Goal: Task Accomplishment & Management: Use online tool/utility

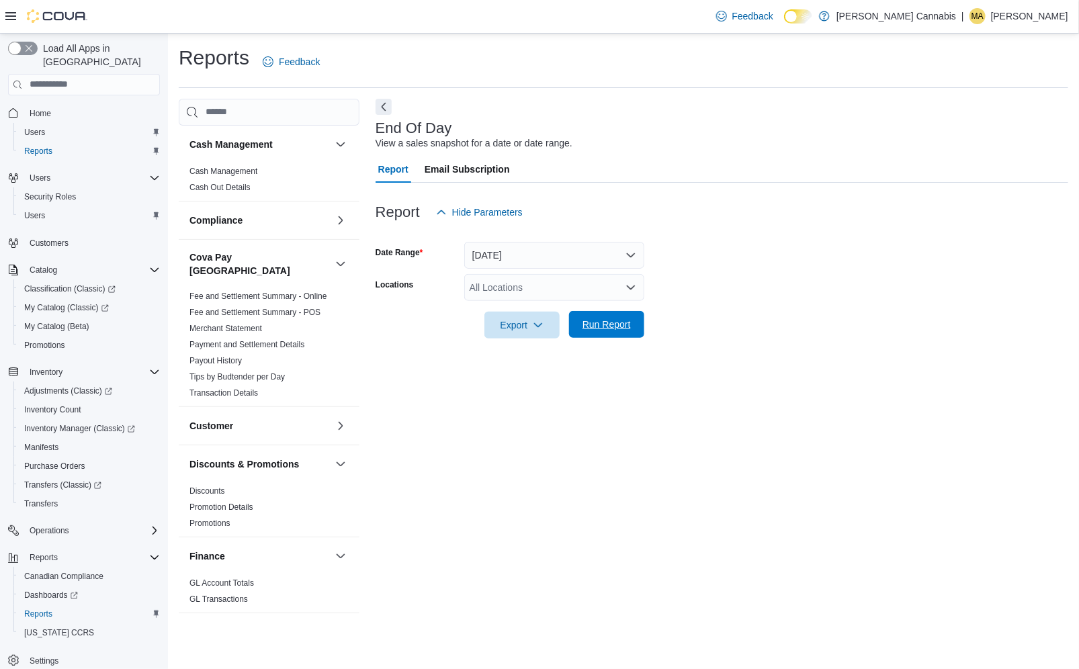
click at [618, 331] on span "Run Report" at bounding box center [606, 324] width 59 height 27
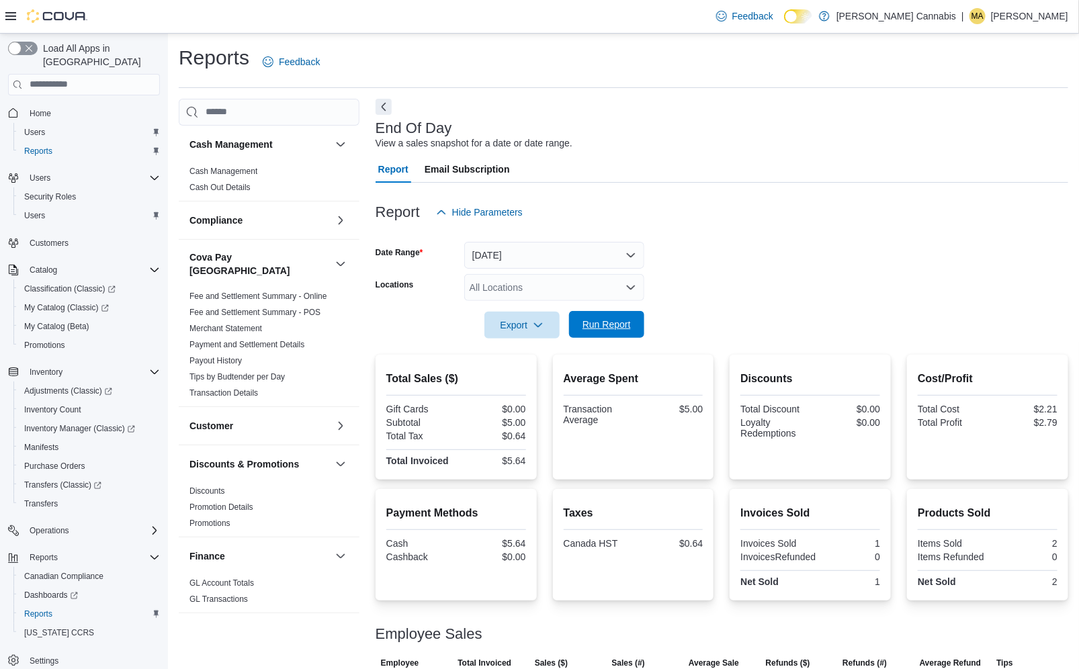
click at [607, 328] on span "Run Report" at bounding box center [607, 324] width 48 height 13
click at [616, 331] on span "Run Report" at bounding box center [606, 324] width 59 height 27
click at [616, 322] on span "Run Report" at bounding box center [607, 324] width 48 height 13
click at [599, 325] on span "Run Report" at bounding box center [607, 324] width 48 height 13
click at [615, 321] on span "Run Report" at bounding box center [607, 324] width 48 height 13
